Goal: Task Accomplishment & Management: Manage account settings

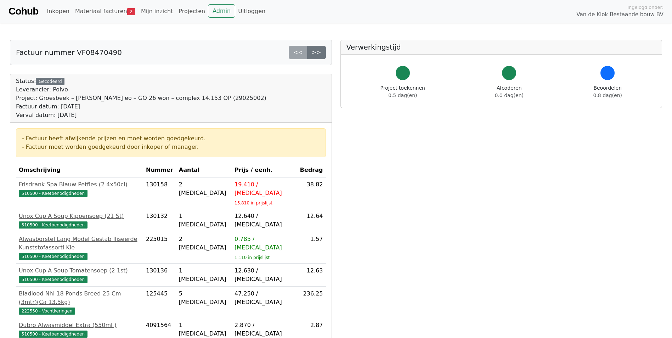
scroll to position [187, 0]
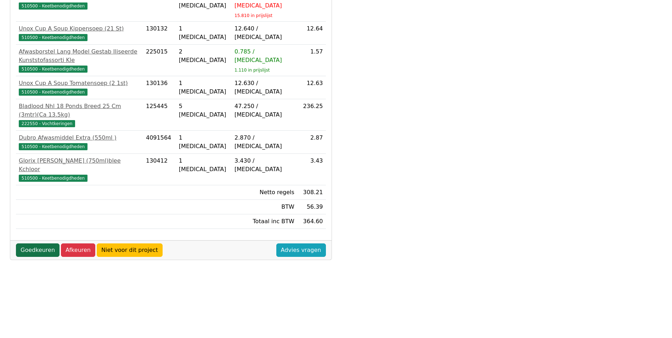
click at [39, 243] on link "Goedkeuren" at bounding box center [38, 249] width 44 height 13
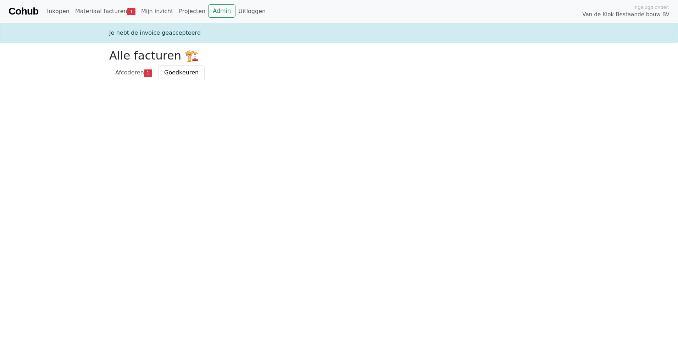
click at [122, 65] on div "Alle facturen 🏗️ Afcoderen 1 Goedkeuren" at bounding box center [339, 64] width 468 height 31
click at [124, 73] on span "Afcoderen" at bounding box center [129, 72] width 29 height 7
